Goal: Communication & Community: Answer question/provide support

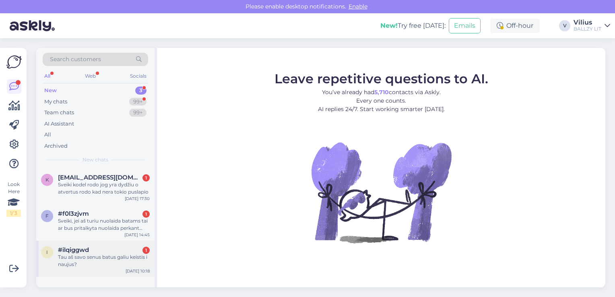
click at [112, 265] on div "Tau aš savo senus batus galiu keistis i naujus?" at bounding box center [104, 261] width 92 height 14
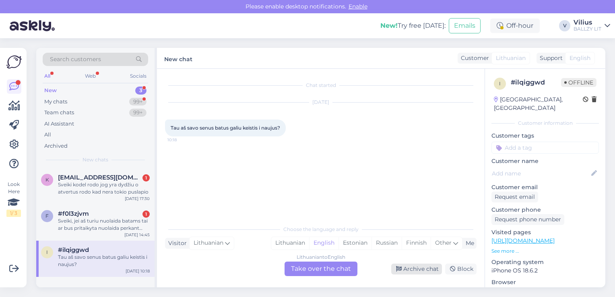
click at [433, 268] on div "Archive chat" at bounding box center [416, 269] width 51 height 11
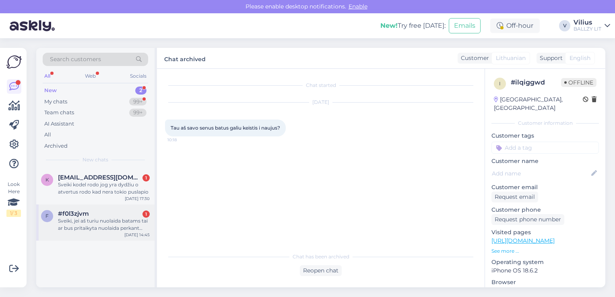
click at [71, 222] on div "Sveiki, jei aš turiu nuolaida batams tai ar bus pritaikyta nuolaida perkant kob…" at bounding box center [104, 224] width 92 height 14
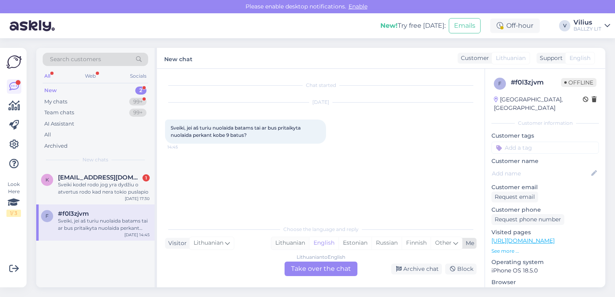
click at [299, 243] on div "Lithuanian" at bounding box center [290, 243] width 38 height 12
click at [301, 278] on div "Chat started [DATE] Sveiki, jei aš turiu nuolaida batams tai ar bus pritaikyta …" at bounding box center [321, 178] width 328 height 219
click at [301, 273] on div "Lithuanian to Lithuanian Take over the chat" at bounding box center [321, 269] width 73 height 14
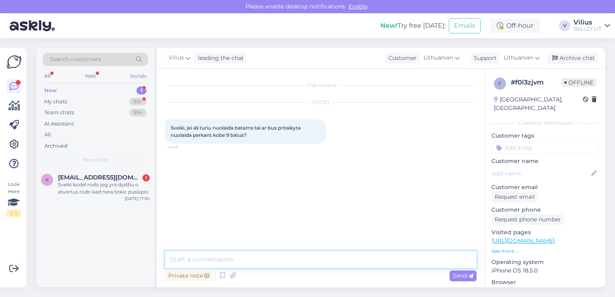
click at [306, 266] on textarea at bounding box center [320, 259] width 311 height 17
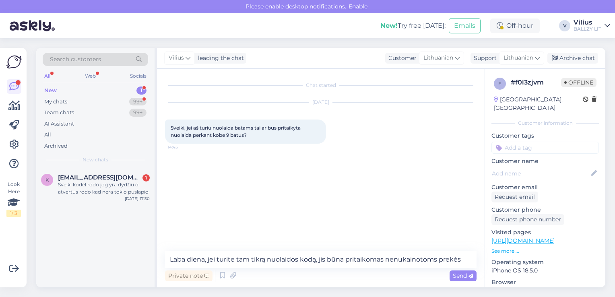
click at [555, 237] on link "[URL][DOMAIN_NAME]" at bounding box center [522, 240] width 63 height 7
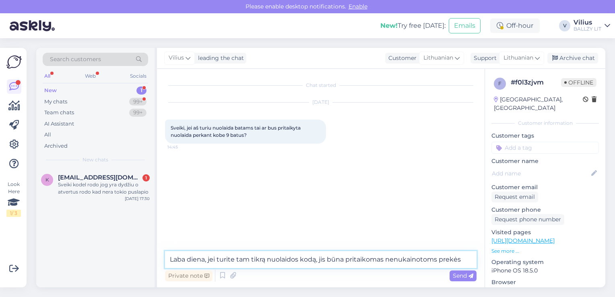
click at [467, 261] on textarea "Laba diena, jei turite tam tikrą nuolaidos kodą, jis būna pritaikomas nenukaino…" at bounding box center [320, 259] width 311 height 17
type textarea "Laba diena, jei turite tam tikrą nuolaidos kodą, jis būna pritaikomas nenukaino…"
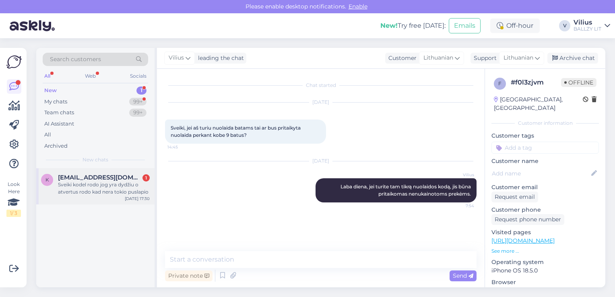
click at [114, 188] on div "Sveiki kodel rodo jog yra dydžiu o atvertus rodo kad nera tokio puslapio" at bounding box center [104, 188] width 92 height 14
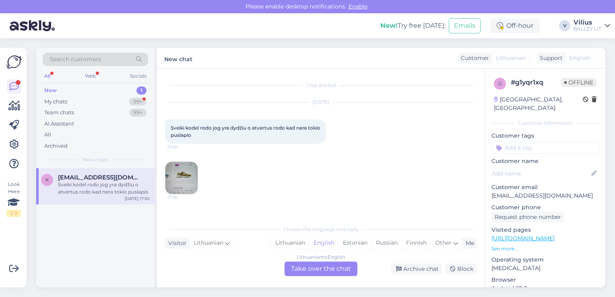
click at [189, 171] on img at bounding box center [181, 178] width 32 height 32
